Goal: Task Accomplishment & Management: Manage account settings

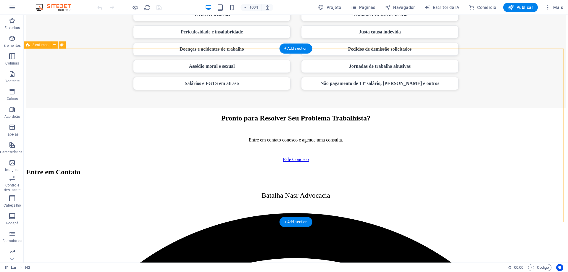
scroll to position [444, 0]
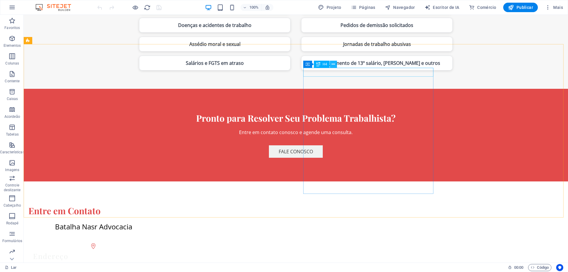
click at [334, 64] on icon at bounding box center [332, 64] width 3 height 6
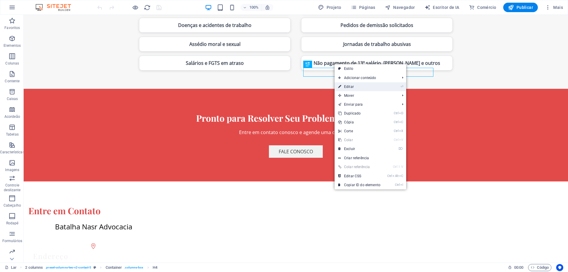
click at [371, 86] on link "⏎ Editar" at bounding box center [358, 86] width 49 height 9
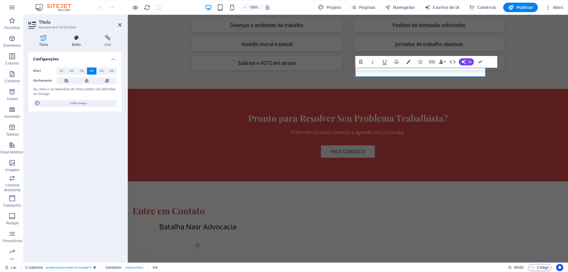
click at [81, 38] on icon at bounding box center [76, 38] width 30 height 6
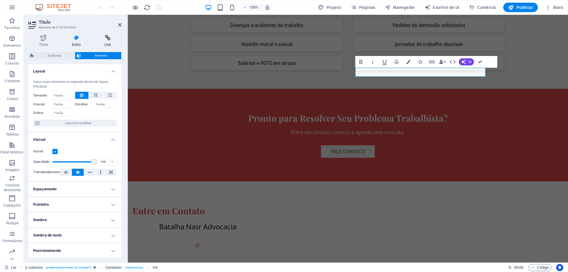
click at [112, 42] on h4 "Link" at bounding box center [108, 41] width 28 height 12
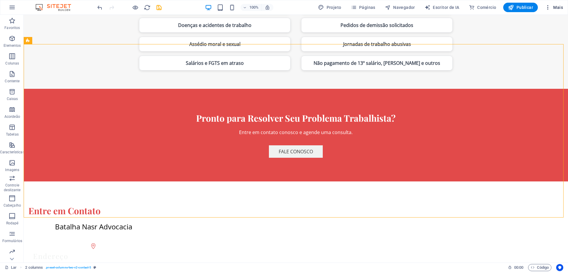
click at [561, 9] on font "Mais" at bounding box center [558, 7] width 10 height 5
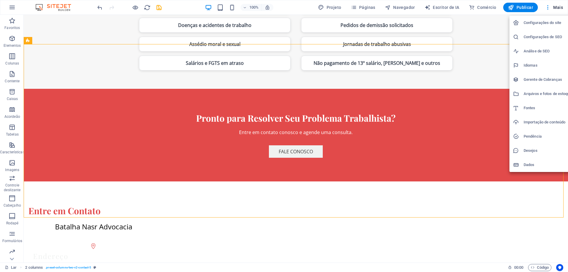
click at [555, 22] on font "Configurações do site" at bounding box center [542, 22] width 38 height 4
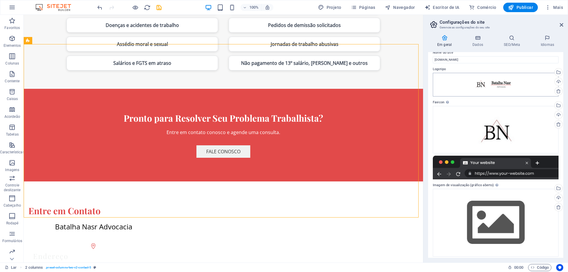
scroll to position [11, 0]
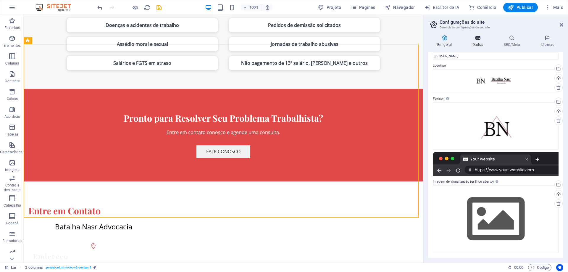
click at [486, 39] on icon at bounding box center [477, 38] width 29 height 6
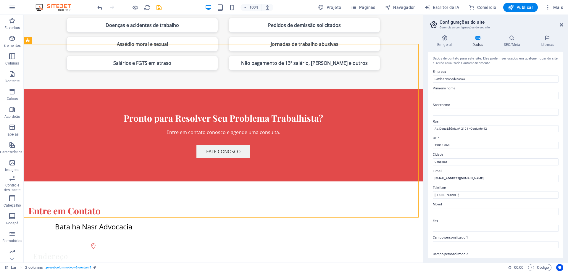
scroll to position [0, 0]
click at [508, 40] on icon at bounding box center [511, 38] width 35 height 6
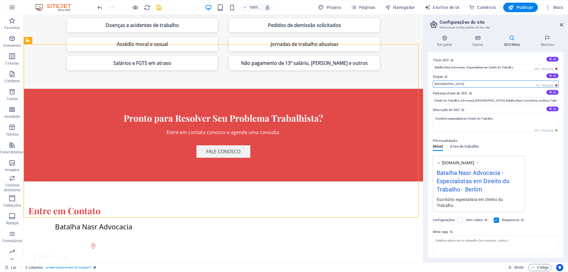
click at [449, 85] on input "[GEOGRAPHIC_DATA]" at bounding box center [496, 83] width 126 height 7
type input "B"
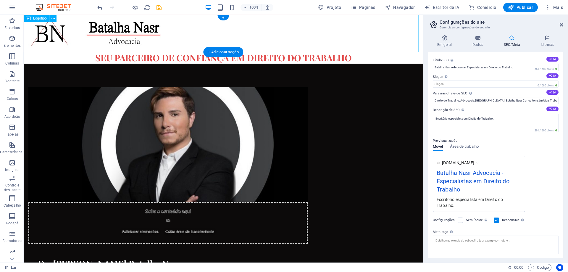
click at [299, 32] on div at bounding box center [223, 33] width 399 height 37
click at [224, 20] on div "+" at bounding box center [223, 17] width 12 height 5
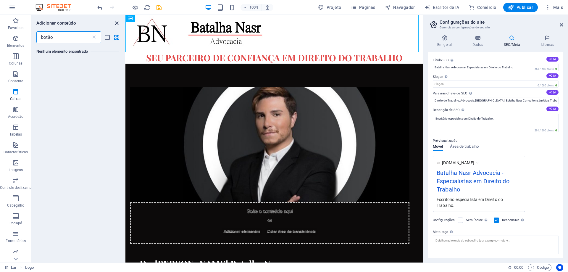
type input "botão"
click at [116, 21] on icon "fechar painel" at bounding box center [116, 23] width 7 height 7
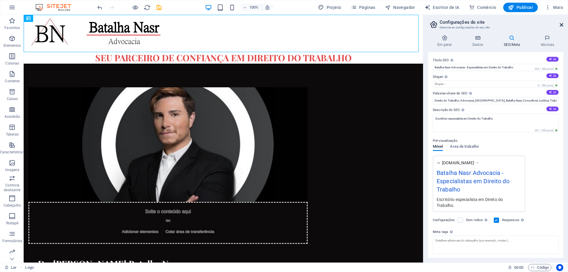
click at [561, 23] on icon at bounding box center [561, 24] width 4 height 5
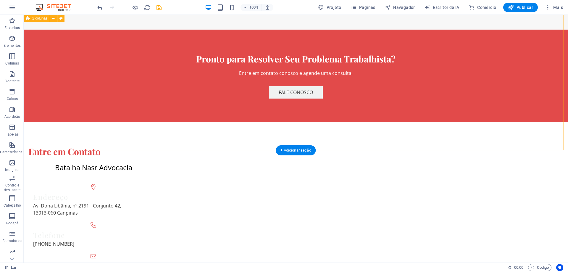
scroll to position [514, 0]
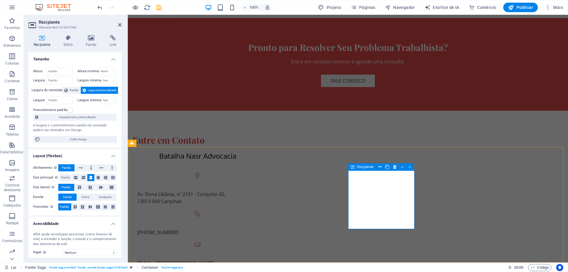
click at [13, 9] on icon "button" at bounding box center [12, 7] width 7 height 7
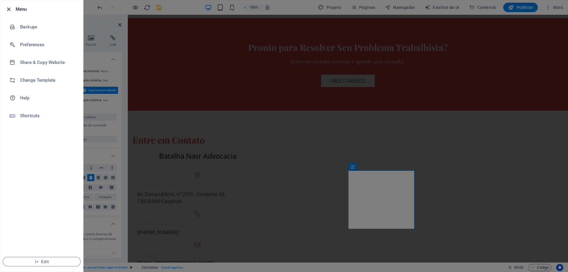
click at [7, 9] on icon "button" at bounding box center [8, 9] width 7 height 7
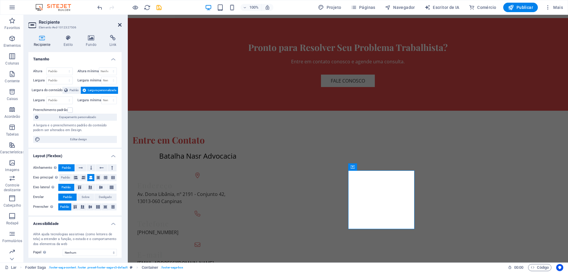
click at [118, 25] on icon at bounding box center [120, 24] width 4 height 5
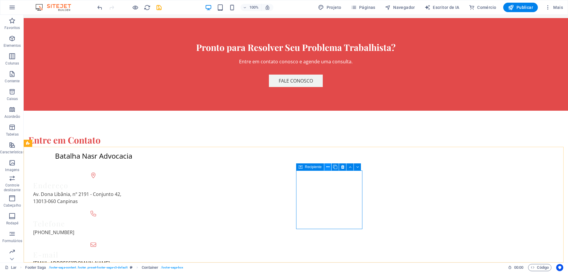
click at [326, 166] on icon at bounding box center [327, 167] width 3 height 6
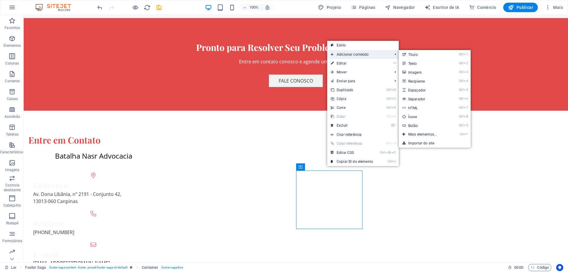
click at [360, 51] on span "Adicionar conteúdo" at bounding box center [358, 54] width 63 height 9
click at [423, 109] on link "Ctrl 7 HTML" at bounding box center [424, 107] width 50 height 9
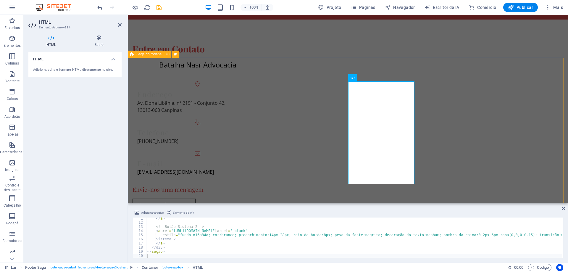
scroll to position [608, 0]
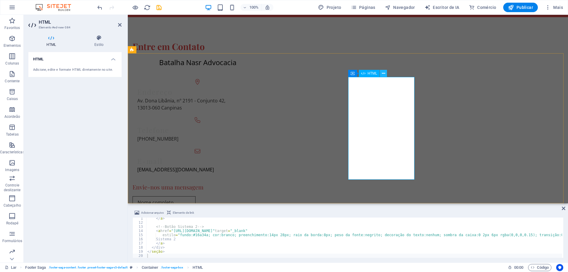
click at [384, 75] on icon at bounding box center [383, 73] width 3 height 6
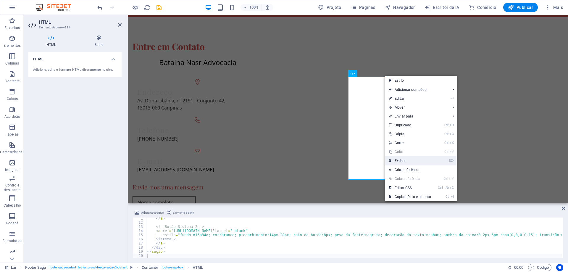
click at [414, 160] on link "⌦ Excluir" at bounding box center [409, 160] width 49 height 9
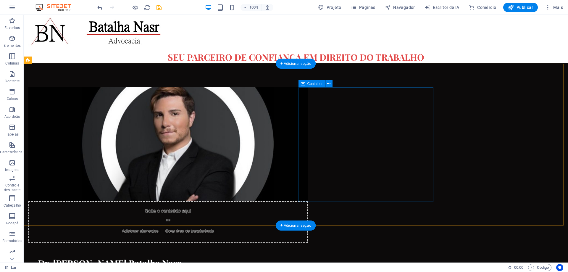
scroll to position [0, 0]
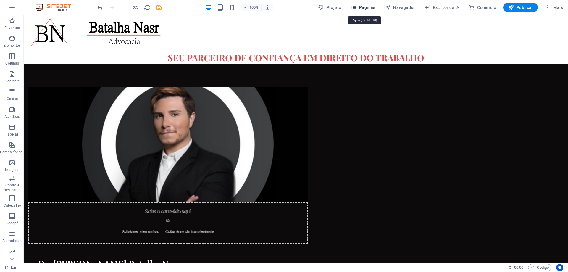
click at [369, 8] on font "Páginas" at bounding box center [367, 7] width 16 height 5
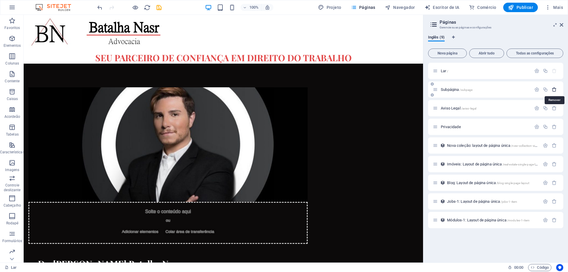
click at [554, 90] on icon "button" at bounding box center [553, 89] width 5 height 5
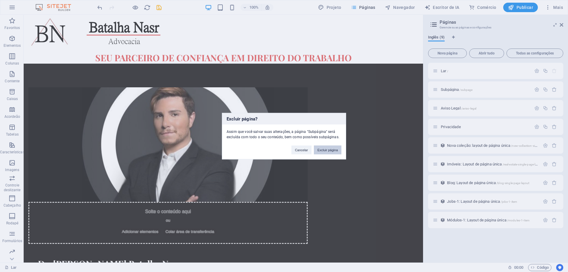
drag, startPoint x: 324, startPoint y: 149, endPoint x: 301, endPoint y: 135, distance: 27.5
click at [324, 149] on font "Excluir página" at bounding box center [327, 150] width 20 height 4
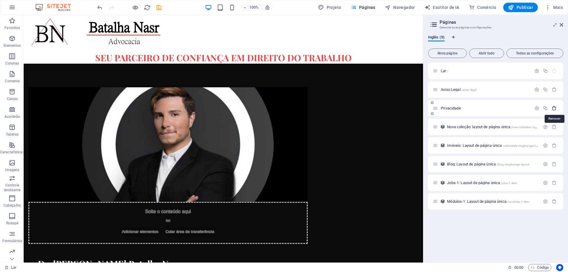
click at [554, 109] on icon "button" at bounding box center [553, 108] width 5 height 5
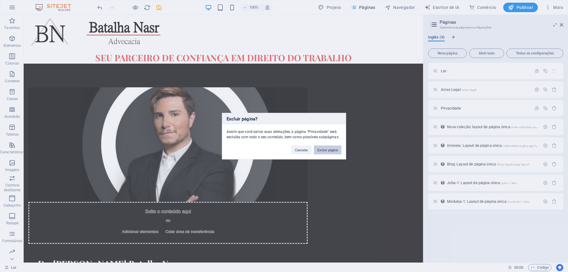
drag, startPoint x: 330, startPoint y: 152, endPoint x: 306, endPoint y: 137, distance: 28.1
click at [330, 152] on button "Excluir página" at bounding box center [328, 149] width 28 height 9
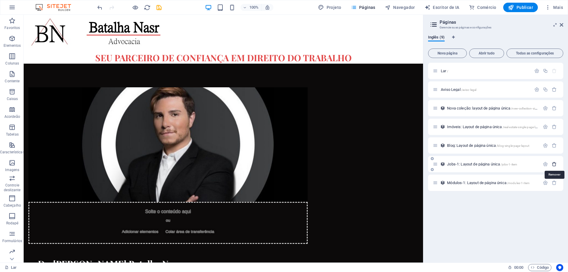
click at [554, 163] on icon "button" at bounding box center [553, 163] width 5 height 5
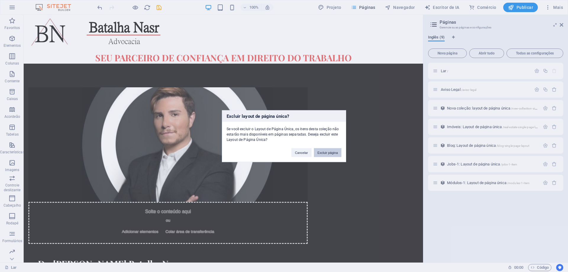
click at [328, 155] on button "Excluir página" at bounding box center [328, 152] width 28 height 9
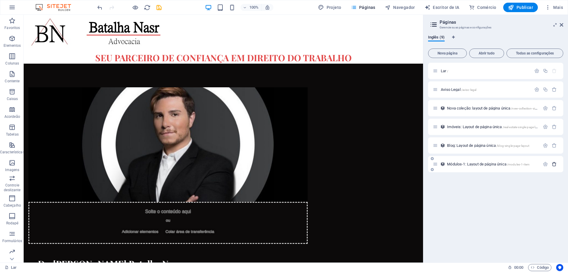
click at [554, 163] on icon "button" at bounding box center [553, 163] width 5 height 5
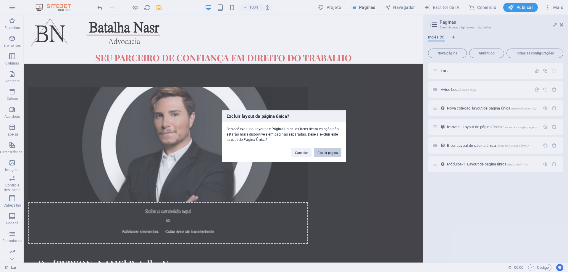
click at [336, 154] on font "Excluir página" at bounding box center [327, 153] width 20 height 4
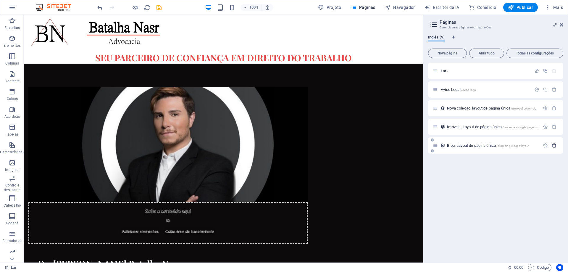
click at [555, 145] on icon "button" at bounding box center [553, 145] width 5 height 5
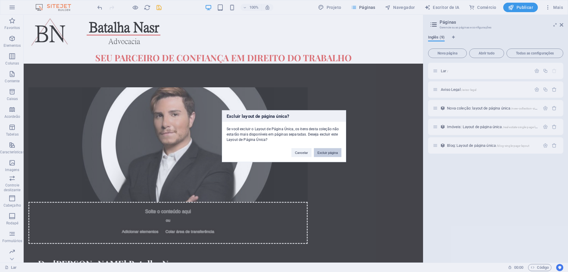
click at [320, 154] on button "Excluir página" at bounding box center [328, 152] width 28 height 9
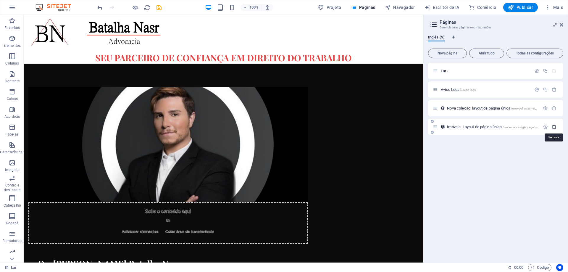
click at [554, 126] on icon "button" at bounding box center [553, 126] width 5 height 5
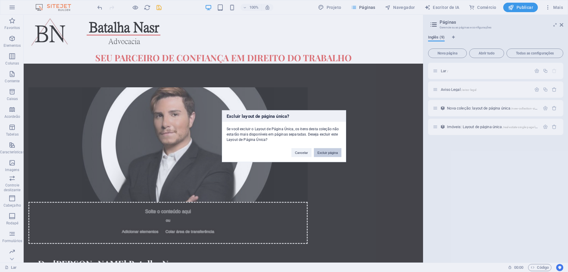
drag, startPoint x: 313, startPoint y: 138, endPoint x: 337, endPoint y: 153, distance: 27.9
click at [337, 153] on font "Excluir página" at bounding box center [327, 153] width 20 height 4
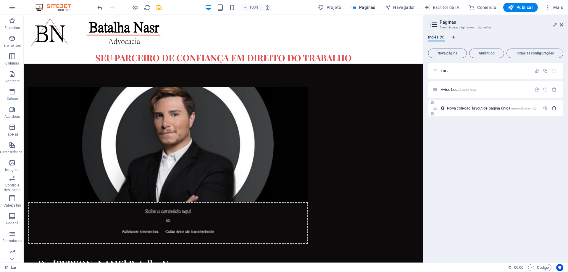
click at [555, 108] on icon "button" at bounding box center [553, 108] width 5 height 5
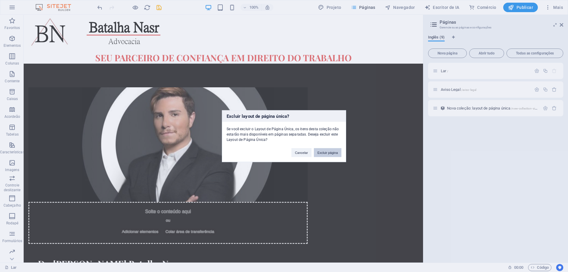
drag, startPoint x: 329, startPoint y: 153, endPoint x: 330, endPoint y: 130, distance: 22.2
click at [329, 153] on font "Excluir página" at bounding box center [327, 153] width 20 height 4
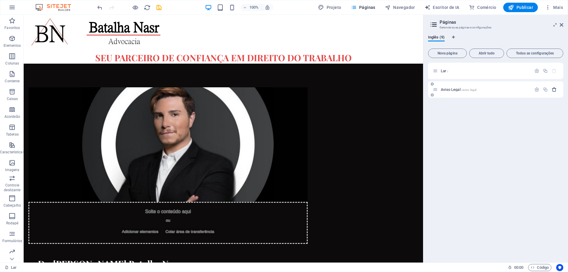
click at [555, 90] on icon "button" at bounding box center [553, 89] width 5 height 5
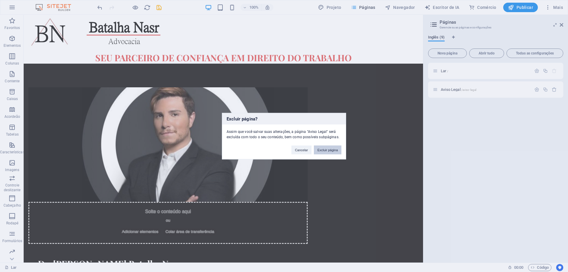
click at [329, 150] on font "Excluir página" at bounding box center [327, 150] width 20 height 4
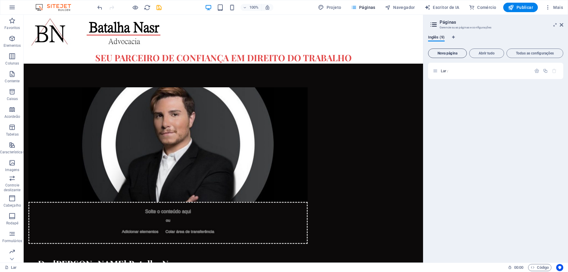
click at [454, 54] on font "Nova página" at bounding box center [447, 53] width 20 height 4
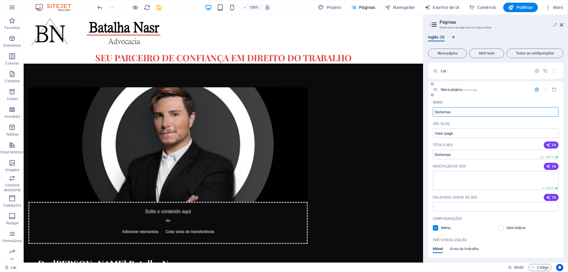
type input "Sistemas"
type input "/sistemas"
type input "Sistemas"
click at [518, 102] on div "Nome" at bounding box center [496, 102] width 126 height 9
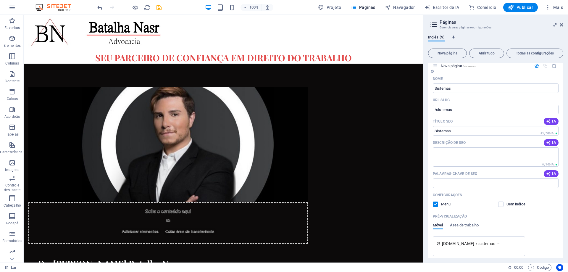
scroll to position [48, 0]
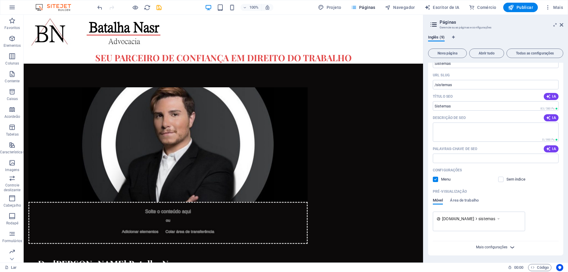
click at [504, 246] on font "Mais configurações" at bounding box center [491, 247] width 31 height 4
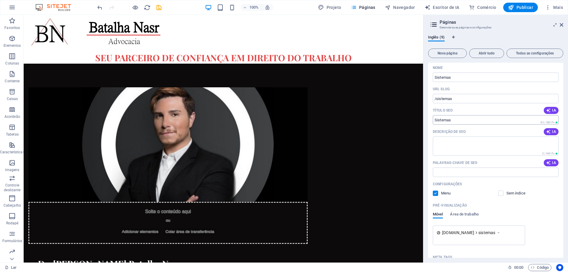
scroll to position [0, 0]
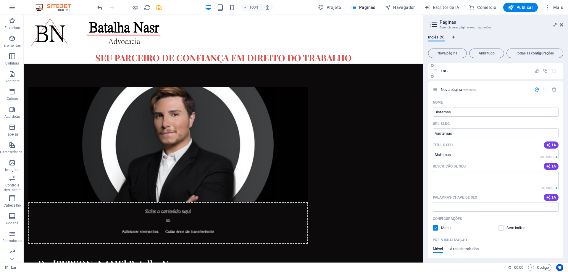
click at [455, 70] on p "Lar /" at bounding box center [485, 71] width 89 height 4
click at [544, 89] on div at bounding box center [545, 89] width 26 height 5
click at [534, 91] on icon "button" at bounding box center [536, 89] width 5 height 5
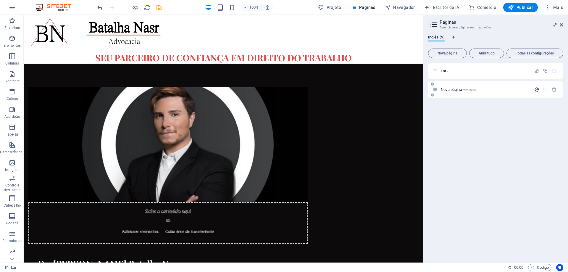
click at [535, 90] on icon "button" at bounding box center [536, 89] width 5 height 5
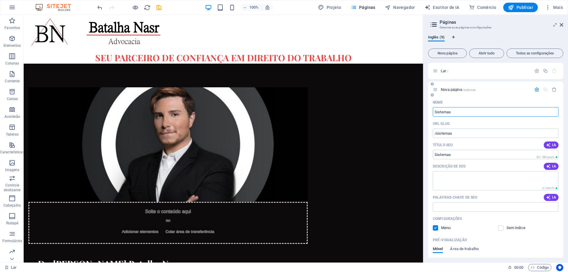
scroll to position [30, 0]
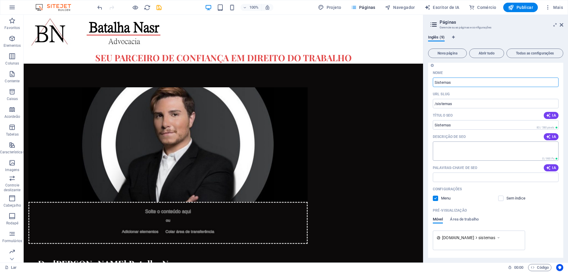
click at [500, 146] on textarea "Descrição de SEO" at bounding box center [496, 150] width 126 height 19
type textarea "Sistemas internos"
click at [531, 189] on div "Configurações" at bounding box center [496, 188] width 126 height 9
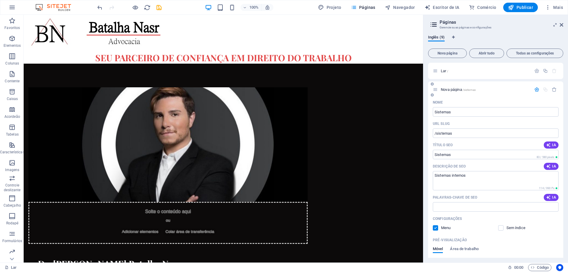
scroll to position [54, 0]
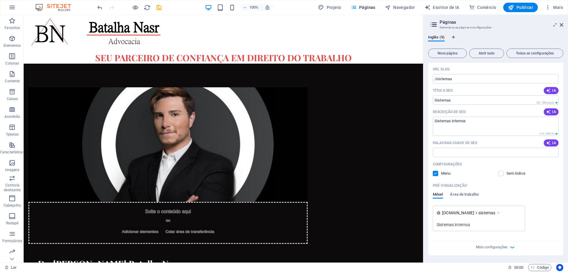
click at [436, 175] on label at bounding box center [435, 173] width 5 height 5
click at [0, 0] on input "checkbox" at bounding box center [0, 0] width 0 height 0
click at [499, 246] on font "Mais configurações" at bounding box center [491, 247] width 31 height 4
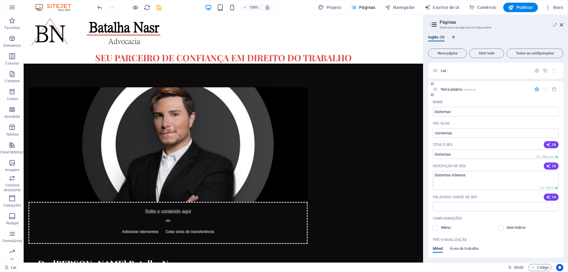
scroll to position [0, 0]
click at [484, 135] on input "/sistemas" at bounding box center [496, 132] width 126 height 9
click at [466, 111] on input "Sistemas" at bounding box center [496, 111] width 126 height 9
click at [467, 90] on span "/sistemas" at bounding box center [468, 89] width 13 height 3
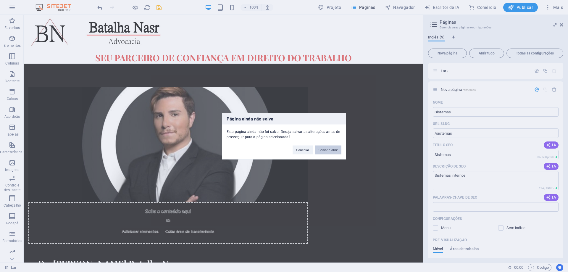
click at [334, 149] on font "Salvar e abrir" at bounding box center [327, 150] width 19 height 4
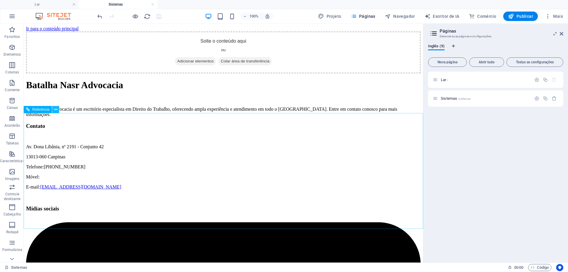
click at [55, 110] on icon at bounding box center [55, 109] width 3 height 6
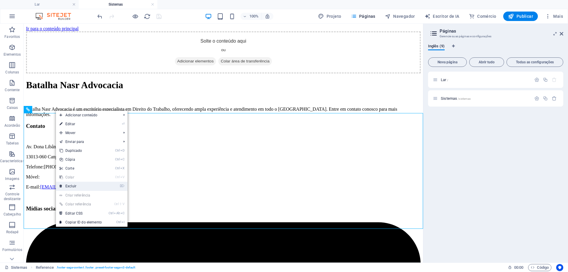
click at [74, 184] on link "⌦ Excluir" at bounding box center [80, 186] width 49 height 9
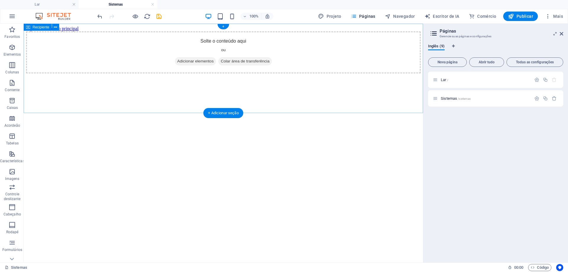
click at [212, 67] on div "Solte o conteúdo aqui ou Adicionar elementos Colar área de transferência" at bounding box center [223, 52] width 394 height 42
click at [189, 63] on font "Adicionar elementos" at bounding box center [195, 61] width 36 height 4
click at [223, 28] on font "+" at bounding box center [223, 26] width 2 height 4
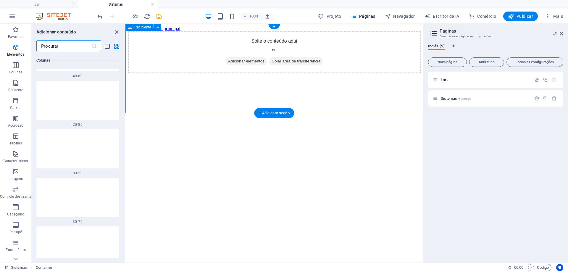
scroll to position [1961, 0]
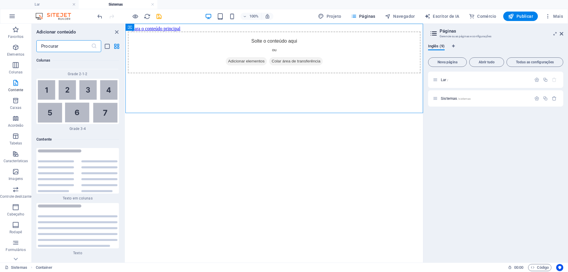
click at [64, 48] on input "text" at bounding box center [63, 46] width 55 height 12
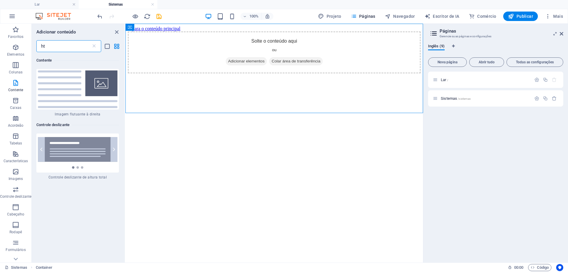
type input "htm"
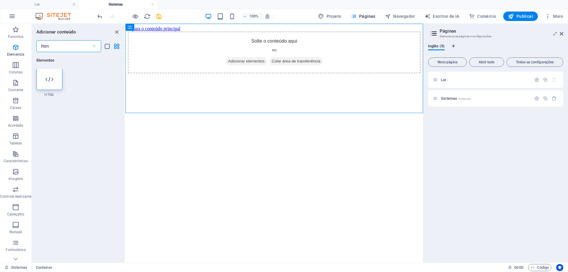
scroll to position [0, 0]
click at [46, 78] on icon at bounding box center [50, 80] width 8 height 8
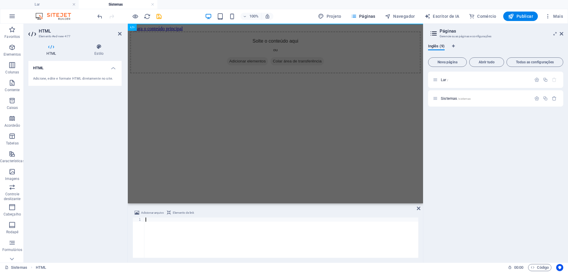
scroll to position [43, 0]
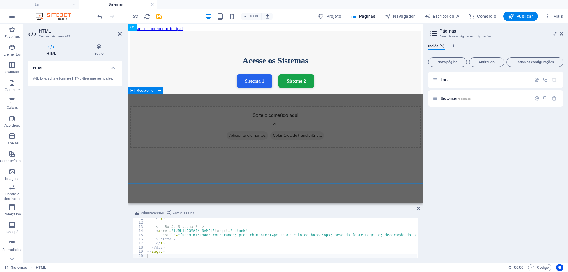
drag, startPoint x: 181, startPoint y: 135, endPoint x: 303, endPoint y: 171, distance: 126.6
click at [285, 136] on div "Solte o conteúdo aqui ou Adicionar elementos Colar área de transferência" at bounding box center [275, 127] width 290 height 42
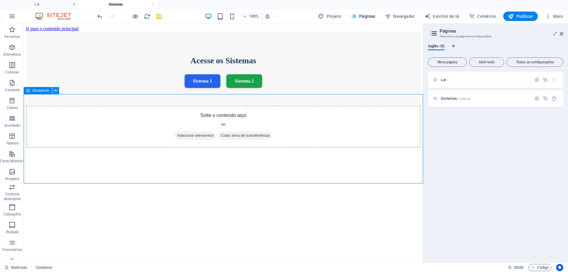
click at [55, 92] on icon at bounding box center [55, 91] width 3 height 6
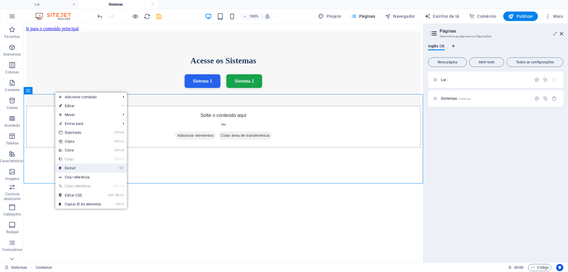
click at [98, 168] on link "⌦ Excluir" at bounding box center [79, 168] width 49 height 9
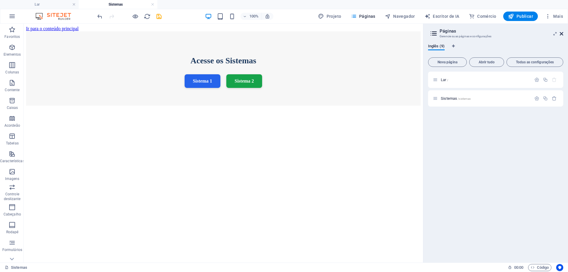
click at [562, 34] on icon at bounding box center [561, 33] width 4 height 5
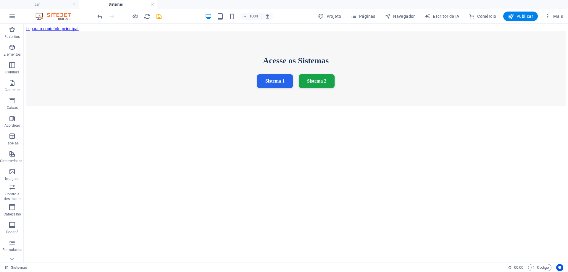
drag, startPoint x: 525, startPoint y: 15, endPoint x: 525, endPoint y: 21, distance: 5.9
click at [525, 16] on font "Publicar" at bounding box center [524, 16] width 17 height 5
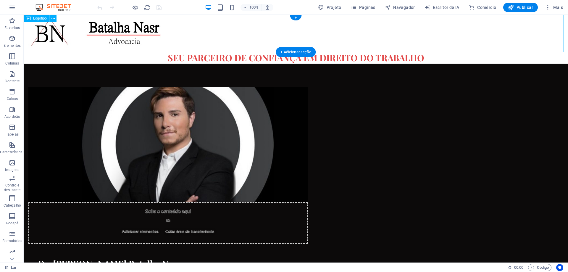
click at [93, 35] on div at bounding box center [296, 33] width 544 height 37
click at [64, 35] on div at bounding box center [296, 33] width 544 height 37
click at [55, 20] on button at bounding box center [52, 18] width 7 height 7
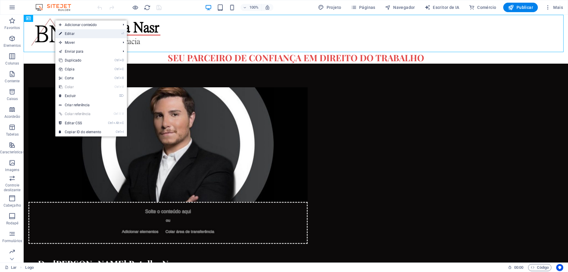
click at [75, 34] on link "⏎ Editar" at bounding box center [79, 33] width 49 height 9
select select
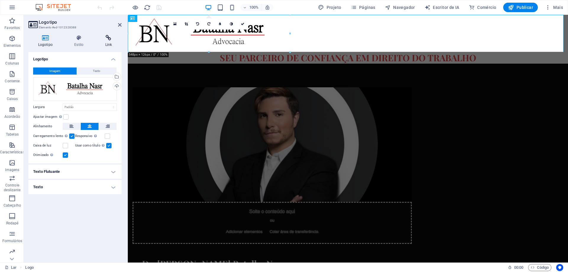
click at [109, 39] on icon at bounding box center [109, 38] width 26 height 6
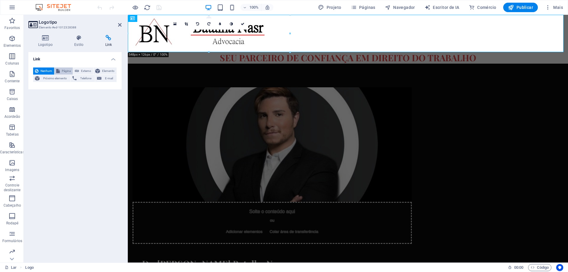
click at [69, 70] on font "Página" at bounding box center [66, 70] width 9 height 3
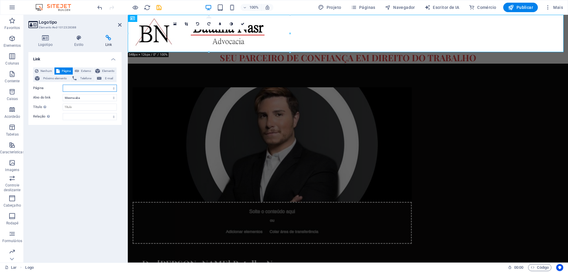
click at [113, 87] on select "Lar Sistemas" at bounding box center [90, 88] width 54 height 7
select select "1"
click at [63, 85] on select "Lar Sistemas" at bounding box center [90, 88] width 54 height 7
click at [99, 136] on div "Link Nenhum Página Externo Elemento Próximo elemento Telefone E-mail Página Lar…" at bounding box center [74, 155] width 93 height 206
drag, startPoint x: 518, startPoint y: 7, endPoint x: 510, endPoint y: 12, distance: 9.0
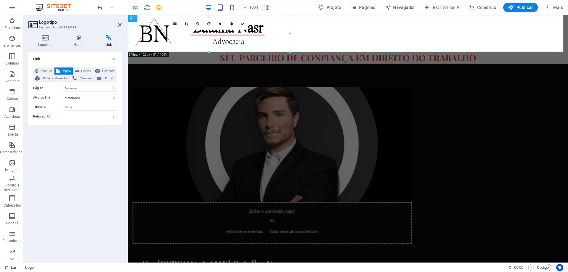
click at [517, 8] on font "Publicar" at bounding box center [524, 7] width 17 height 5
checkbox input "false"
